Goal: Transaction & Acquisition: Book appointment/travel/reservation

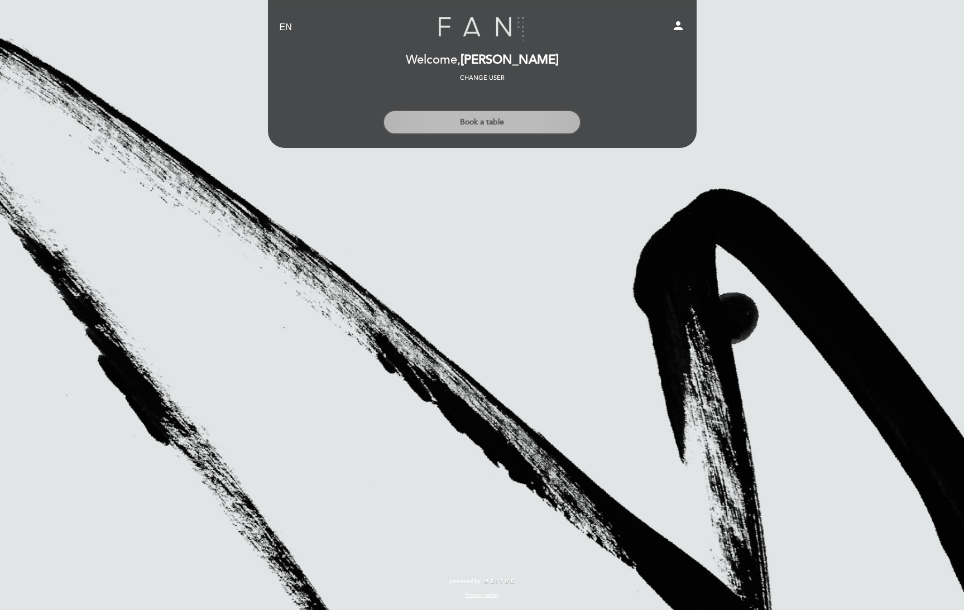
click at [488, 120] on button "Book a table" at bounding box center [482, 122] width 198 height 25
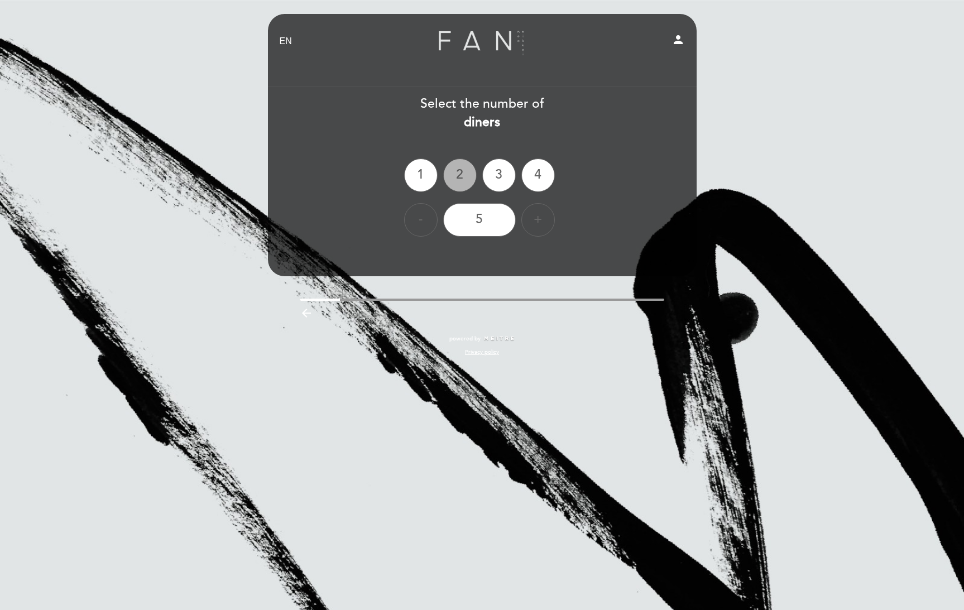
click at [464, 172] on div "2" at bounding box center [459, 175] width 33 height 33
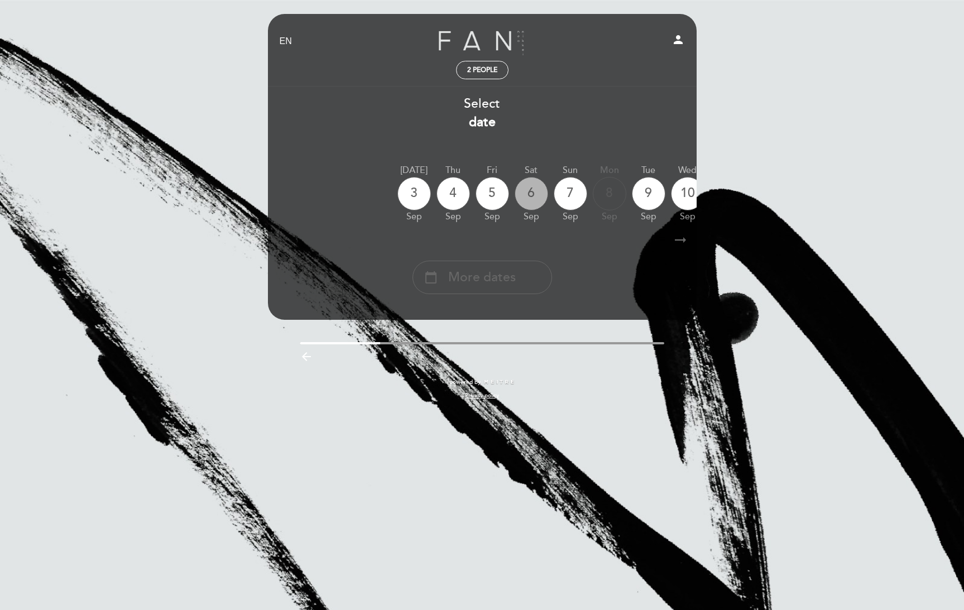
click at [533, 194] on div "6" at bounding box center [531, 193] width 33 height 33
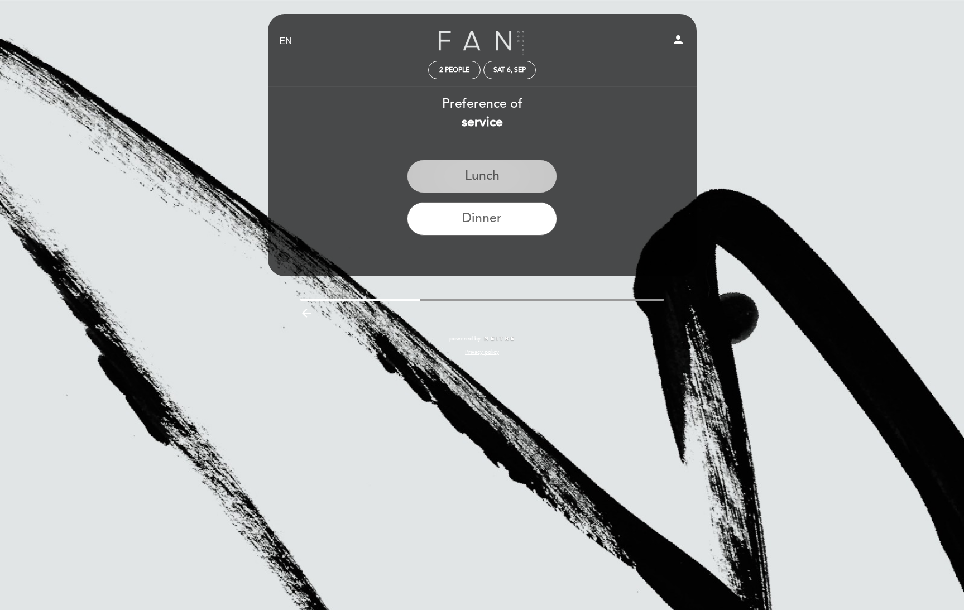
click at [496, 174] on button "Lunch" at bounding box center [482, 176] width 150 height 33
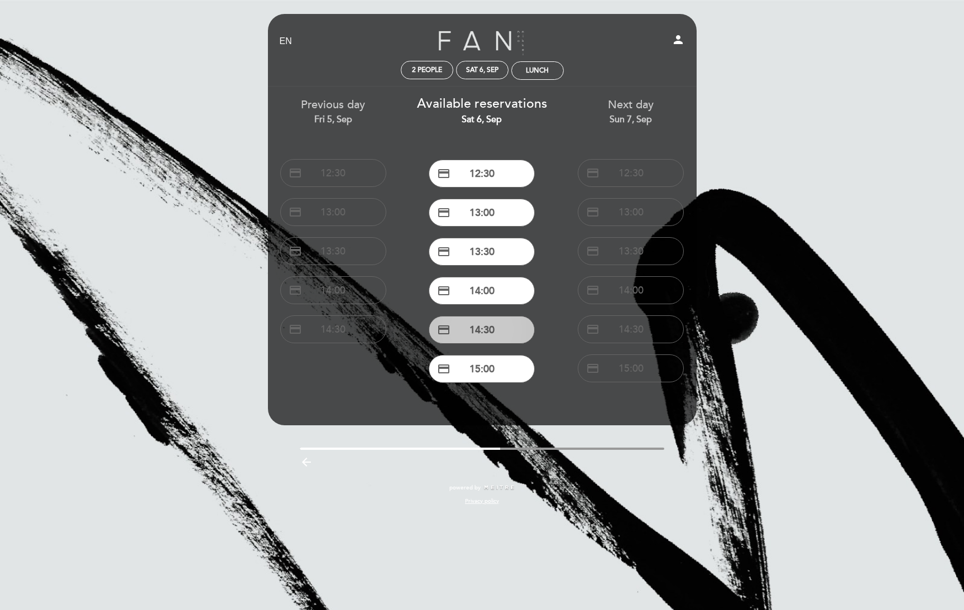
click at [501, 330] on button "credit_card 14:30" at bounding box center [482, 330] width 106 height 28
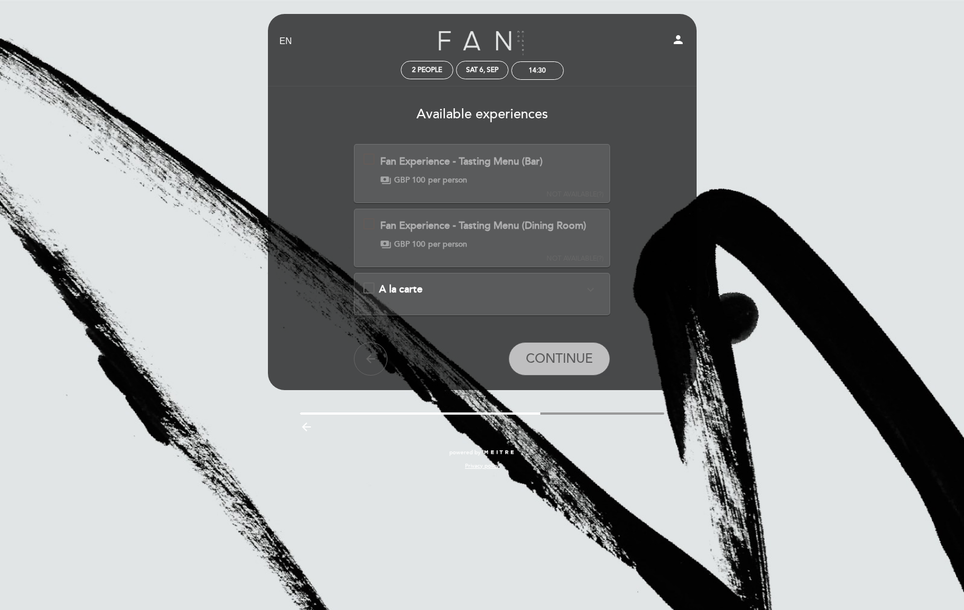
click at [406, 294] on span "A la carte" at bounding box center [401, 289] width 44 height 12
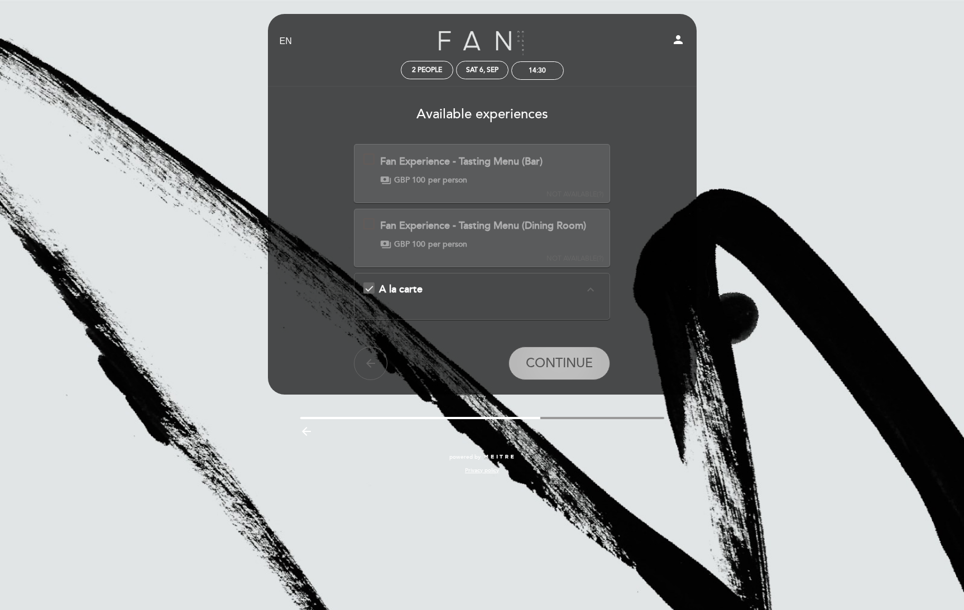
click at [562, 363] on span "CONTINUE" at bounding box center [559, 364] width 67 height 16
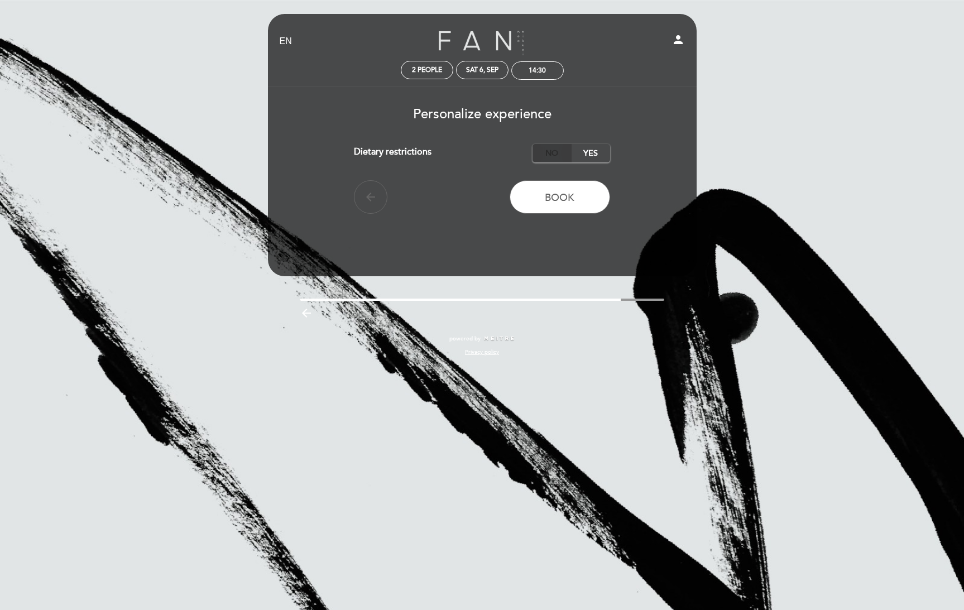
click at [545, 156] on label "No" at bounding box center [552, 153] width 39 height 18
click at [569, 199] on span "Book" at bounding box center [560, 197] width 30 height 12
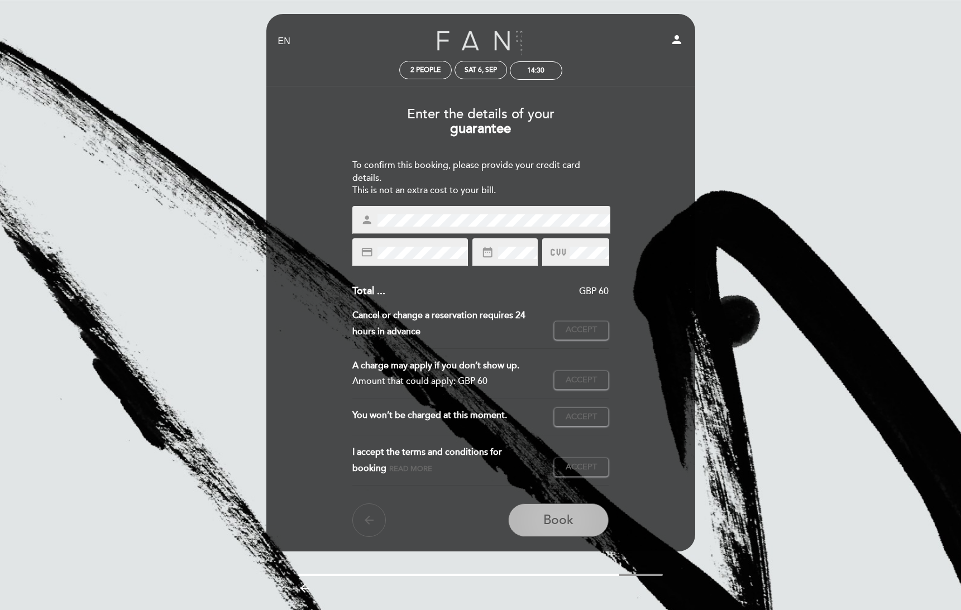
click at [559, 525] on span "Book" at bounding box center [558, 520] width 30 height 16
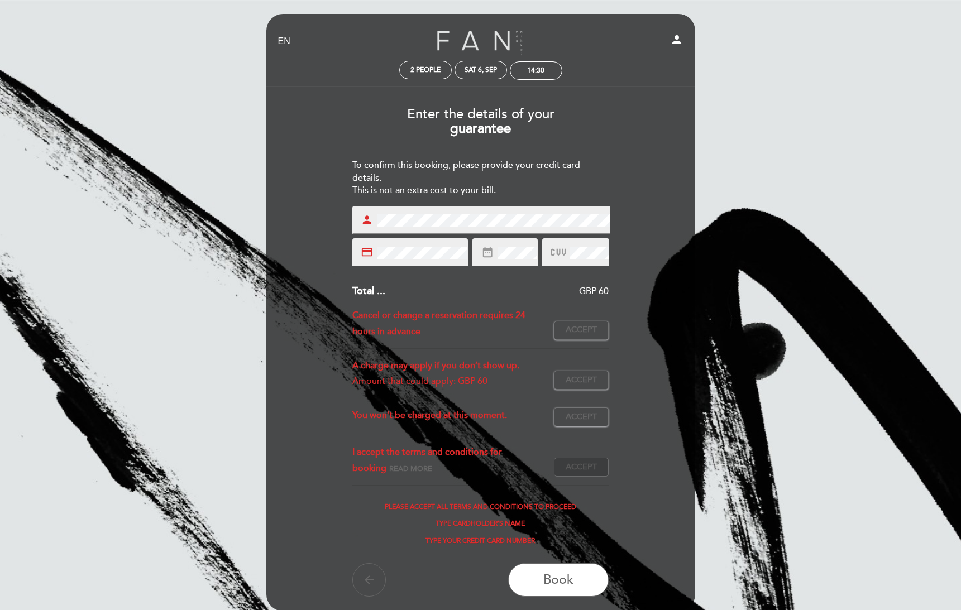
click at [586, 470] on span "Accept" at bounding box center [580, 468] width 31 height 12
click at [588, 420] on span "Accept" at bounding box center [580, 417] width 31 height 12
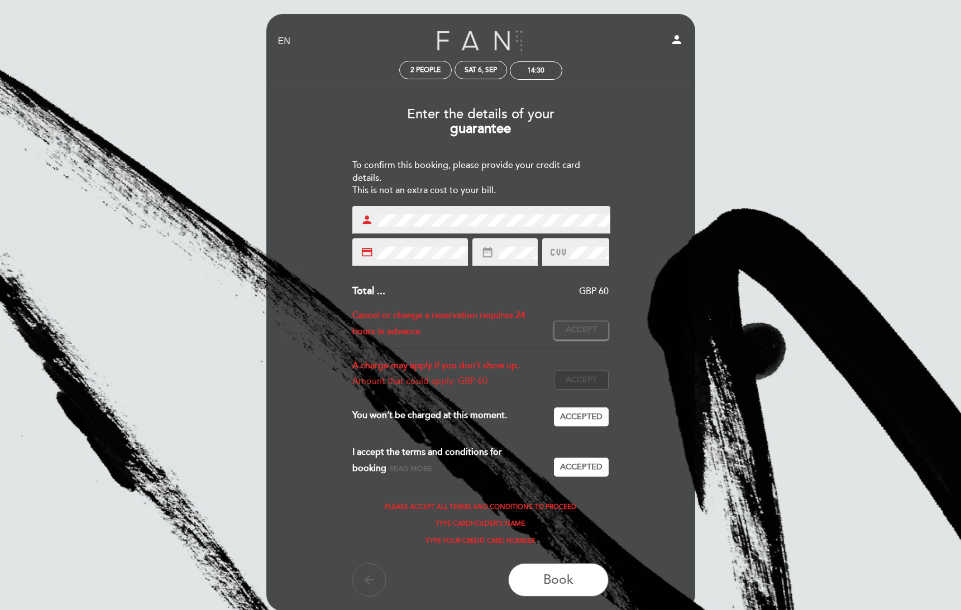
click at [585, 376] on span "Accept" at bounding box center [580, 381] width 31 height 12
click at [591, 329] on span "Accept" at bounding box center [580, 330] width 31 height 12
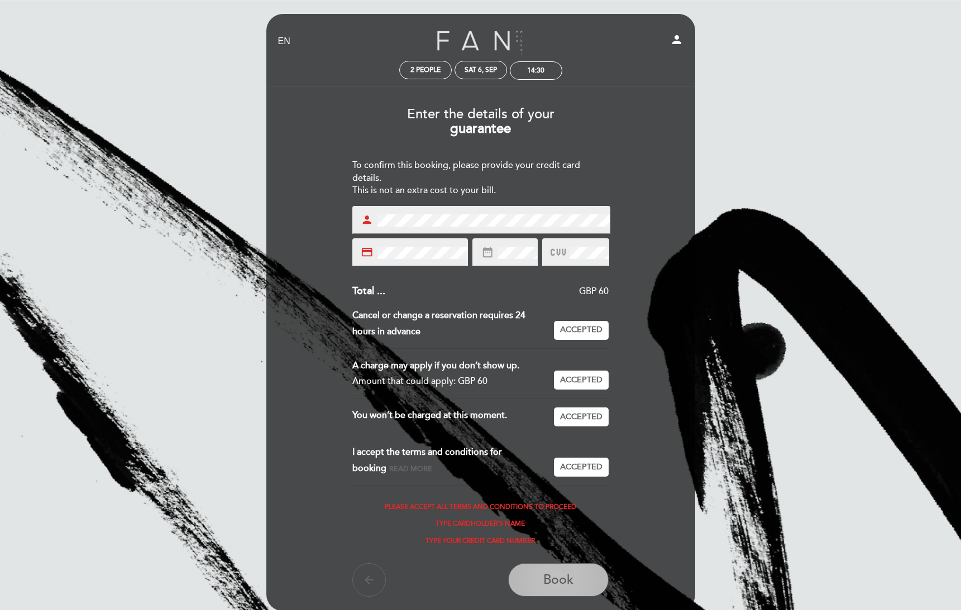
click at [549, 576] on span "Book" at bounding box center [558, 580] width 30 height 16
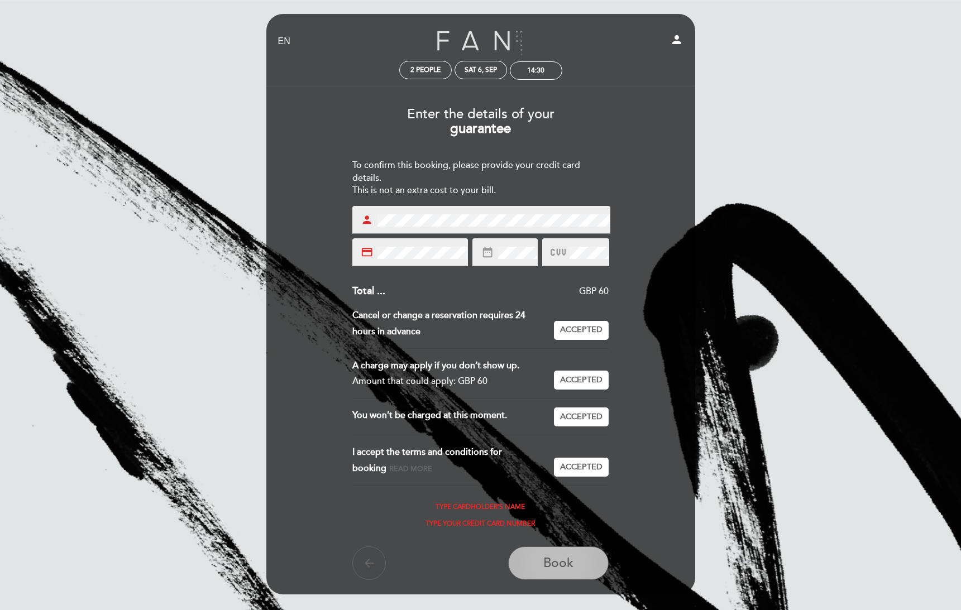
click at [565, 561] on span "Book" at bounding box center [558, 563] width 30 height 16
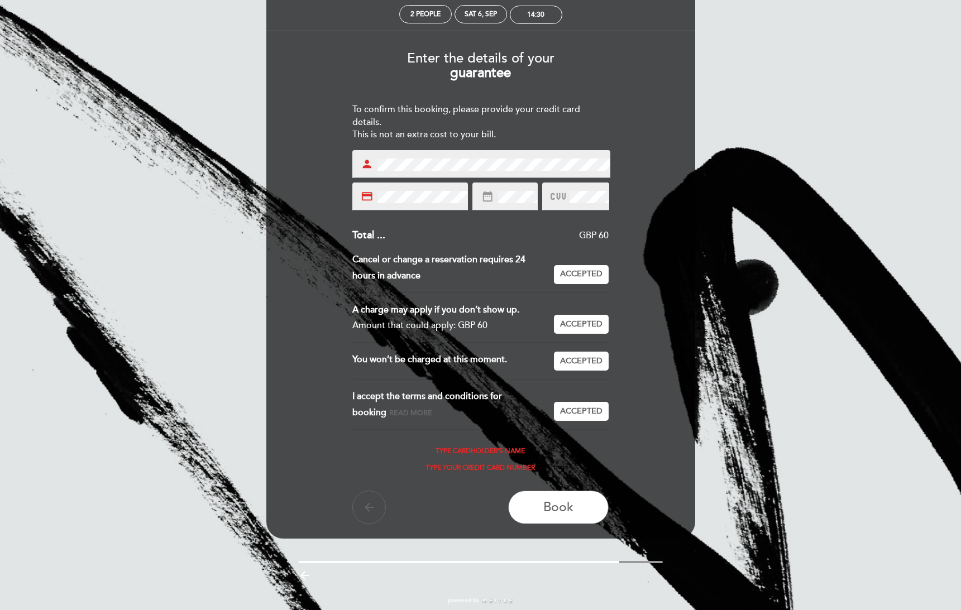
click at [382, 188] on div "credit_card" at bounding box center [410, 197] width 116 height 28
click at [548, 512] on span "Book" at bounding box center [558, 508] width 30 height 16
click at [361, 169] on div "person" at bounding box center [481, 164] width 258 height 28
click at [480, 443] on div "Enter the details of your guarantee To confirm this booking, please provide you…" at bounding box center [480, 283] width 413 height 482
click at [351, 156] on div "Enter the details of your guarantee To confirm this booking, please provide you…" at bounding box center [480, 283] width 413 height 482
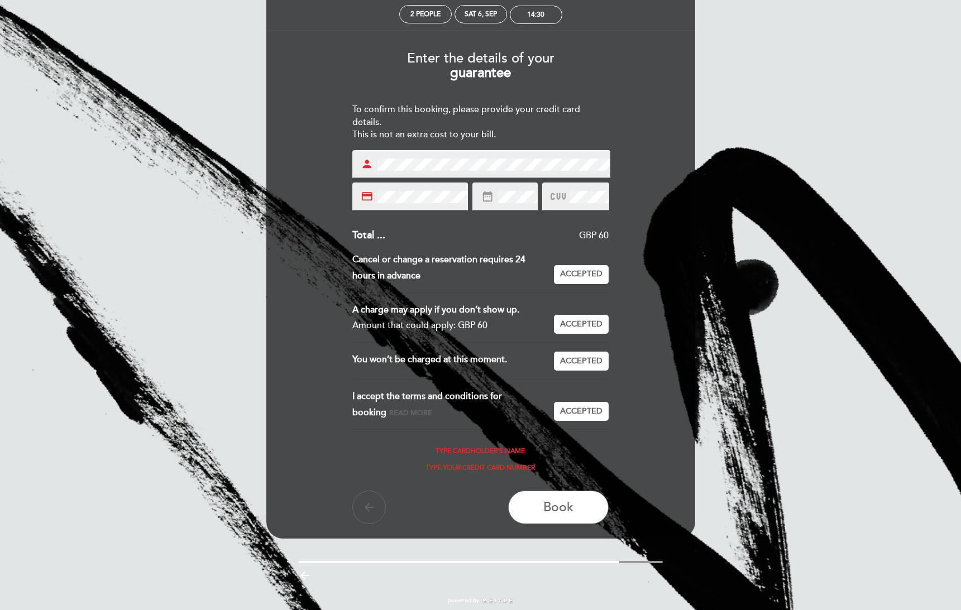
click at [371, 157] on div "person" at bounding box center [481, 164] width 258 height 28
click at [346, 186] on div "Enter the details of your guarantee To confirm this booking, please provide you…" at bounding box center [480, 283] width 413 height 482
click at [564, 505] on span "Book" at bounding box center [558, 508] width 30 height 16
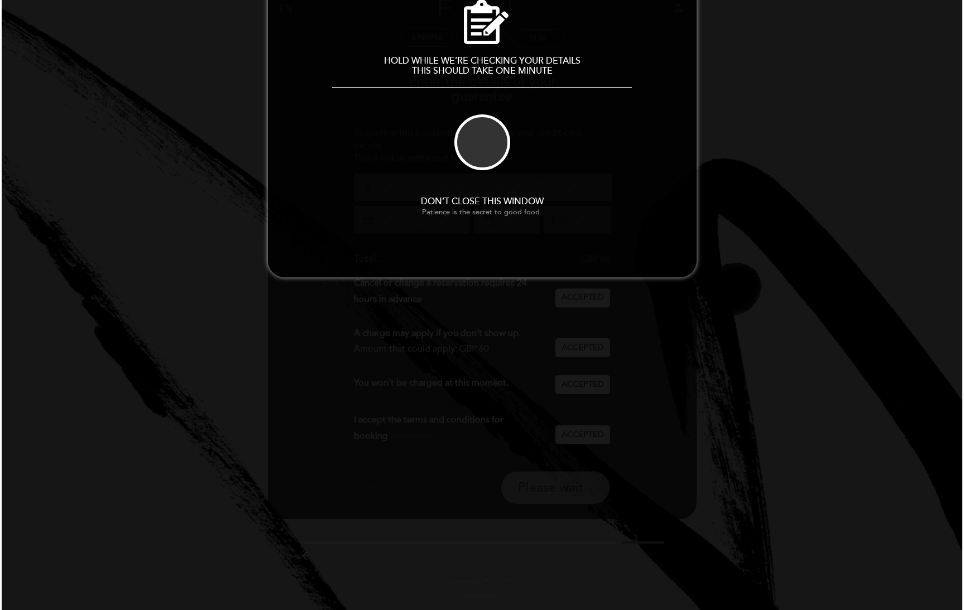
scroll to position [0, 0]
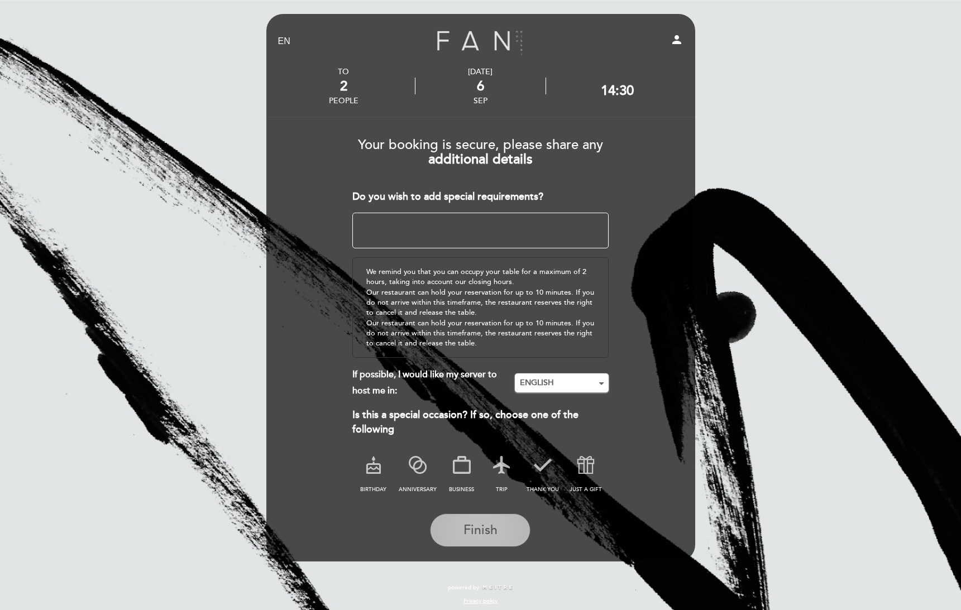
click at [475, 531] on span "Finish" at bounding box center [480, 530] width 34 height 16
